Goal: Information Seeking & Learning: Check status

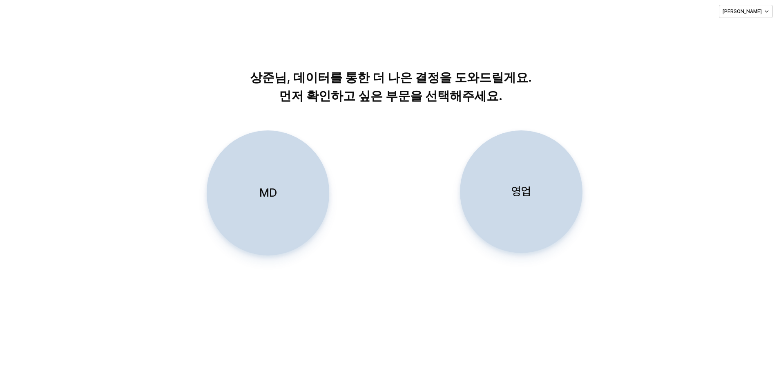
click at [518, 201] on div "영업" at bounding box center [521, 192] width 115 height 122
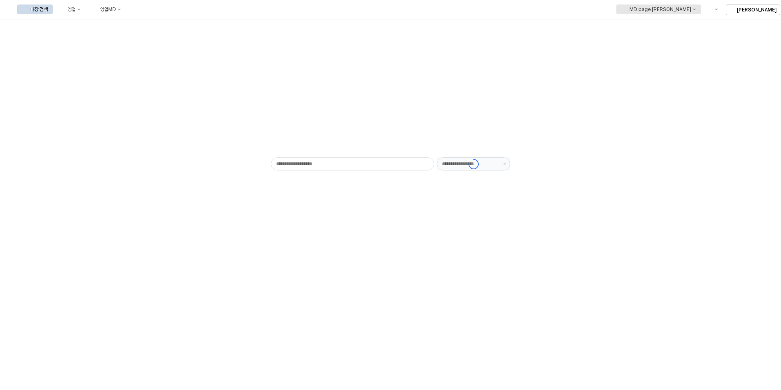
type input "******"
click at [85, 5] on button "영업" at bounding box center [69, 9] width 31 height 10
click at [158, 20] on div "목표매출 달성현황" at bounding box center [160, 24] width 65 height 13
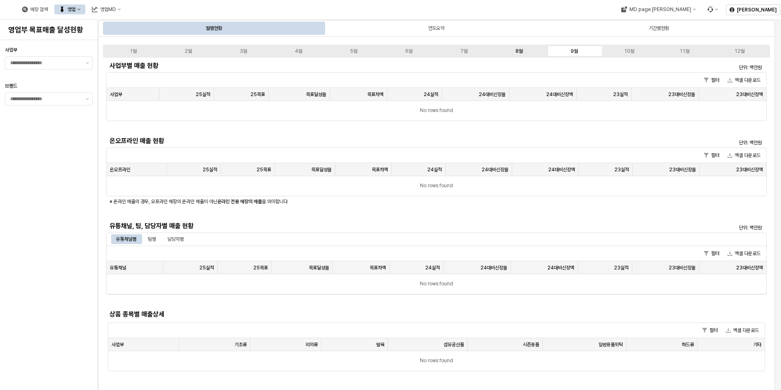
click at [533, 49] on label "8월" at bounding box center [519, 50] width 55 height 7
click at [574, 49] on div "9월" at bounding box center [574, 51] width 7 height 6
click at [413, 49] on div "6월" at bounding box center [408, 51] width 7 height 6
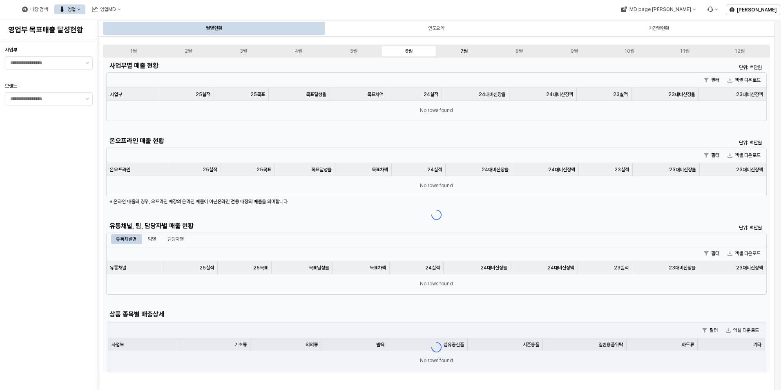
click at [446, 51] on label "7월" at bounding box center [464, 50] width 55 height 7
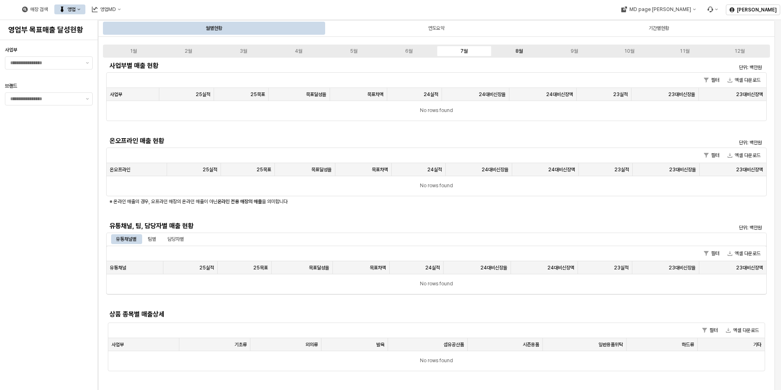
click at [513, 48] on label "8월" at bounding box center [519, 50] width 55 height 7
click at [570, 52] on label "9월" at bounding box center [574, 50] width 55 height 7
click at [523, 49] on label "8월" at bounding box center [519, 50] width 55 height 7
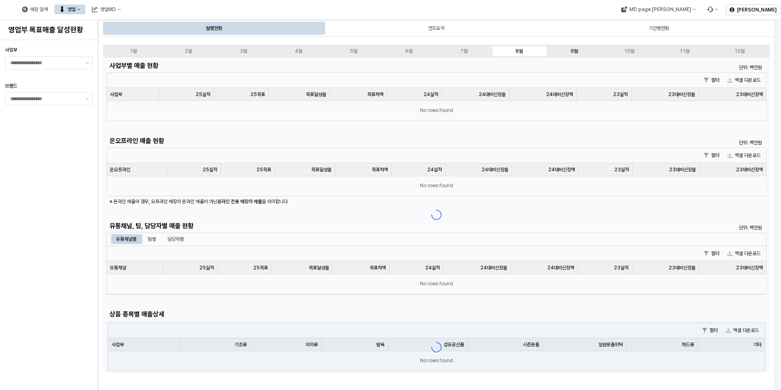
click at [579, 49] on label "9월" at bounding box center [574, 50] width 55 height 7
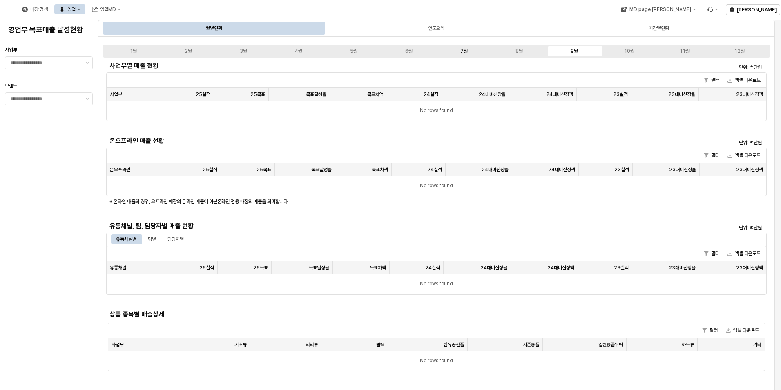
click at [471, 49] on label "7월" at bounding box center [464, 50] width 55 height 7
click at [510, 53] on label "8월" at bounding box center [519, 50] width 55 height 7
click at [573, 49] on div "9월" at bounding box center [574, 51] width 7 height 6
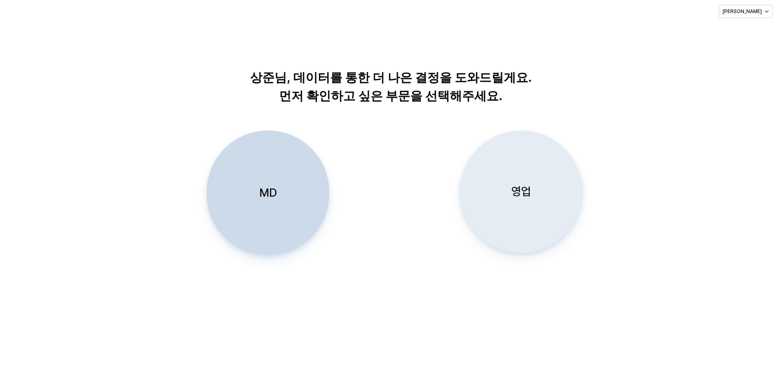
click at [538, 191] on div "영업" at bounding box center [521, 192] width 115 height 122
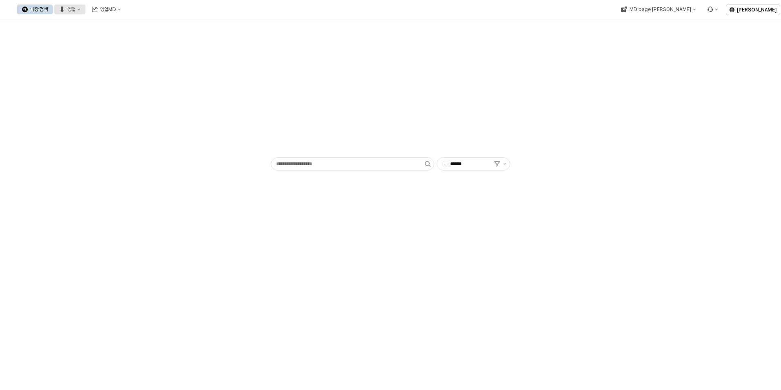
click at [76, 9] on div "영업" at bounding box center [71, 10] width 8 height 6
click at [159, 27] on div "목표매출 달성현황" at bounding box center [160, 24] width 43 height 7
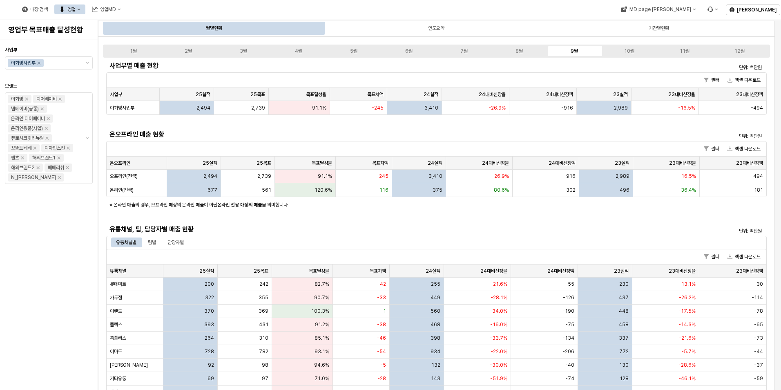
click at [157, 235] on div "유통채널, 팀, 담당자별 매출 현황" at bounding box center [354, 229] width 496 height 13
click at [156, 239] on div "팀별" at bounding box center [152, 242] width 8 height 10
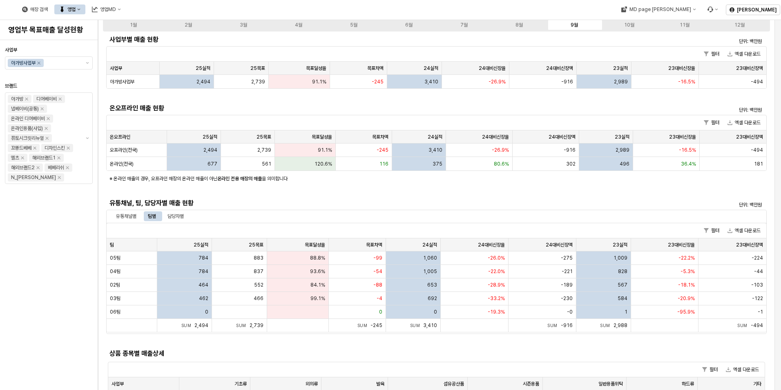
scroll to position [41, 0]
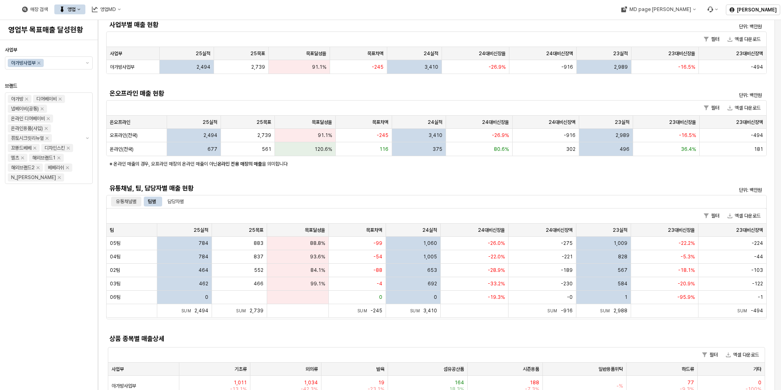
click at [139, 199] on div "유통채널별" at bounding box center [126, 202] width 30 height 10
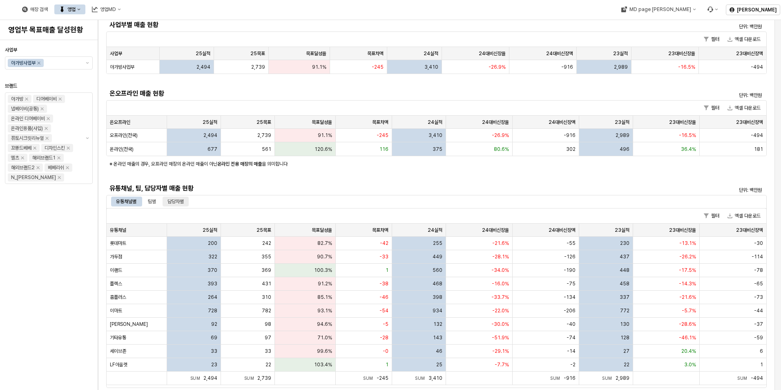
click at [182, 201] on div "담당자별" at bounding box center [176, 202] width 16 height 10
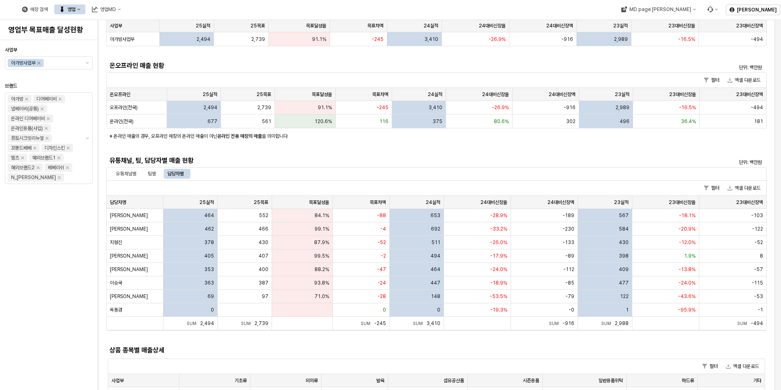
scroll to position [82, 0]
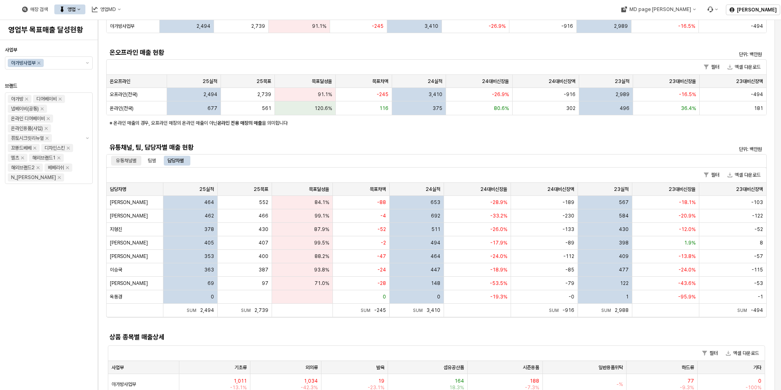
click at [124, 159] on div "유통채널별" at bounding box center [126, 161] width 20 height 10
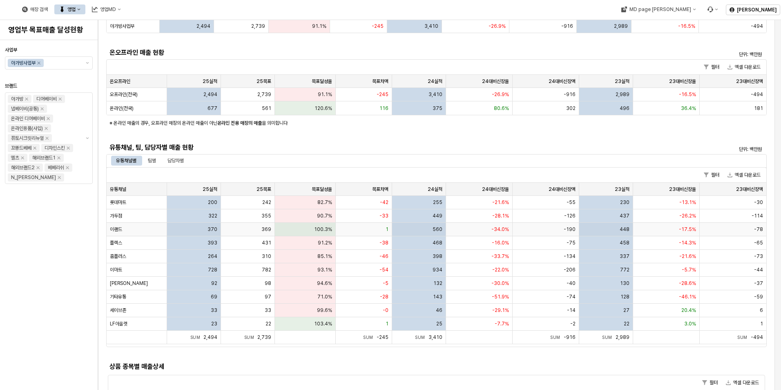
click at [152, 233] on div "이랜드" at bounding box center [137, 229] width 60 height 13
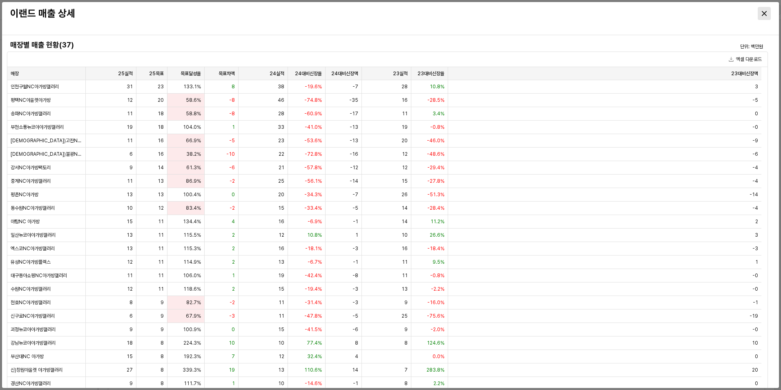
click at [761, 13] on div "Close" at bounding box center [764, 13] width 12 height 12
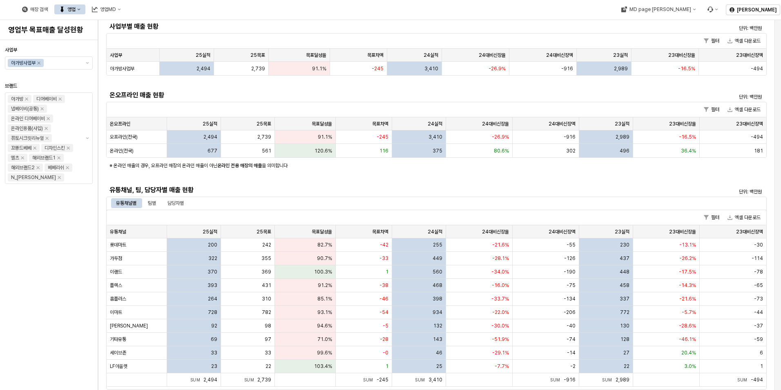
scroll to position [0, 0]
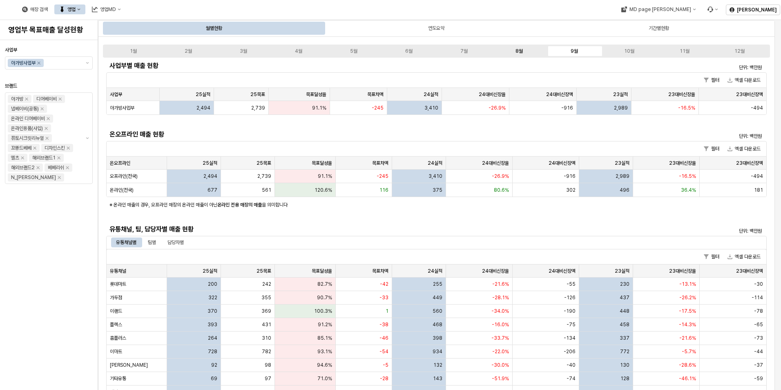
click at [523, 48] on label "8월" at bounding box center [519, 50] width 55 height 7
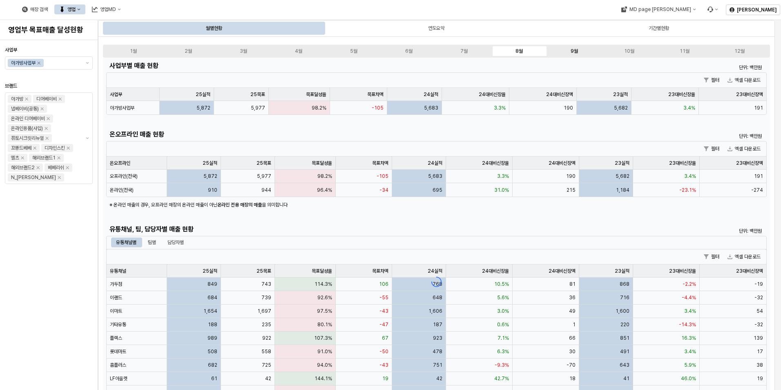
click at [577, 51] on div "9월" at bounding box center [574, 51] width 7 height 6
